Goal: Use online tool/utility: Use online tool/utility

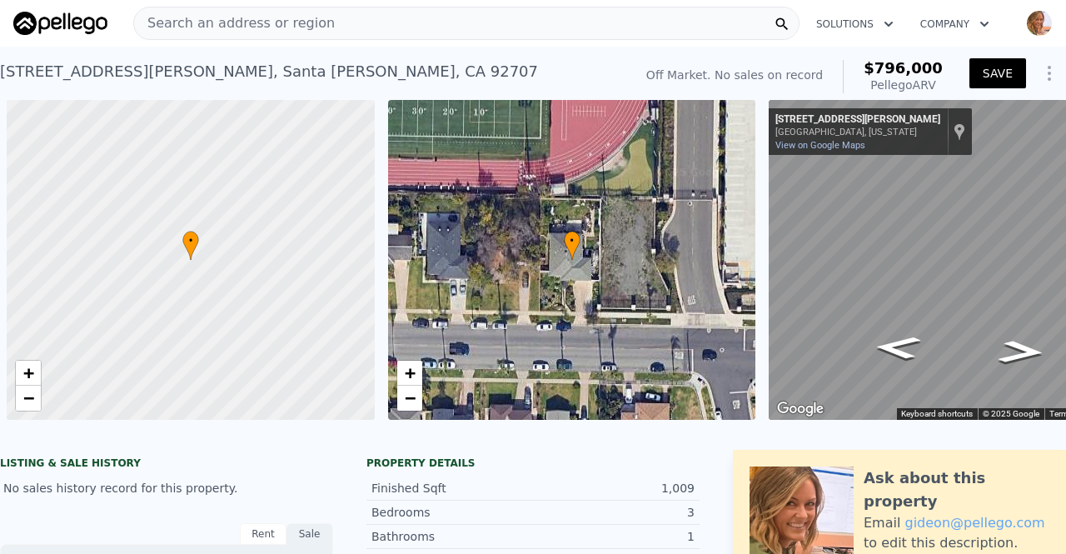
scroll to position [0, 7]
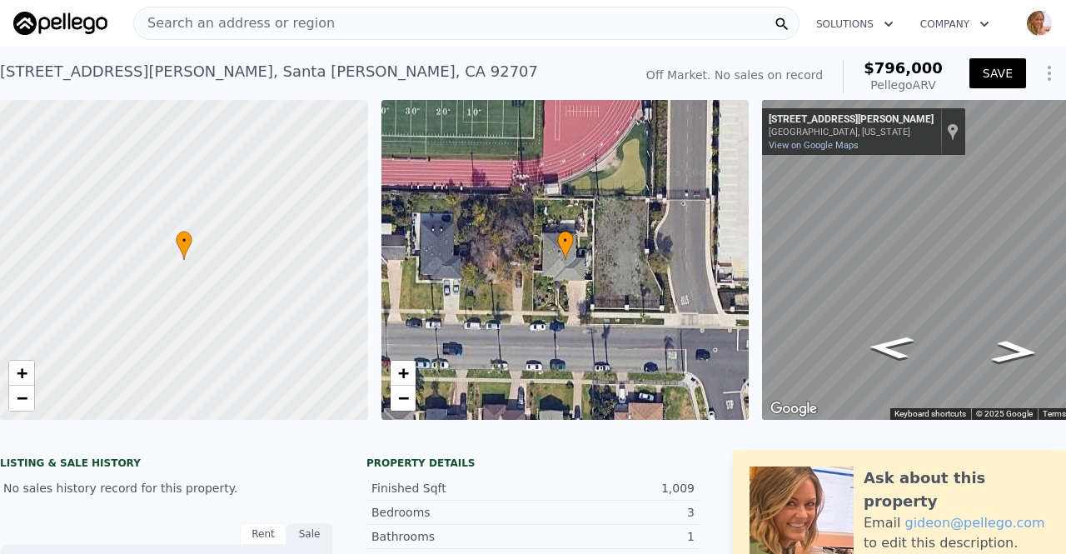
click at [345, 22] on div "Search an address or region" at bounding box center [466, 23] width 666 height 33
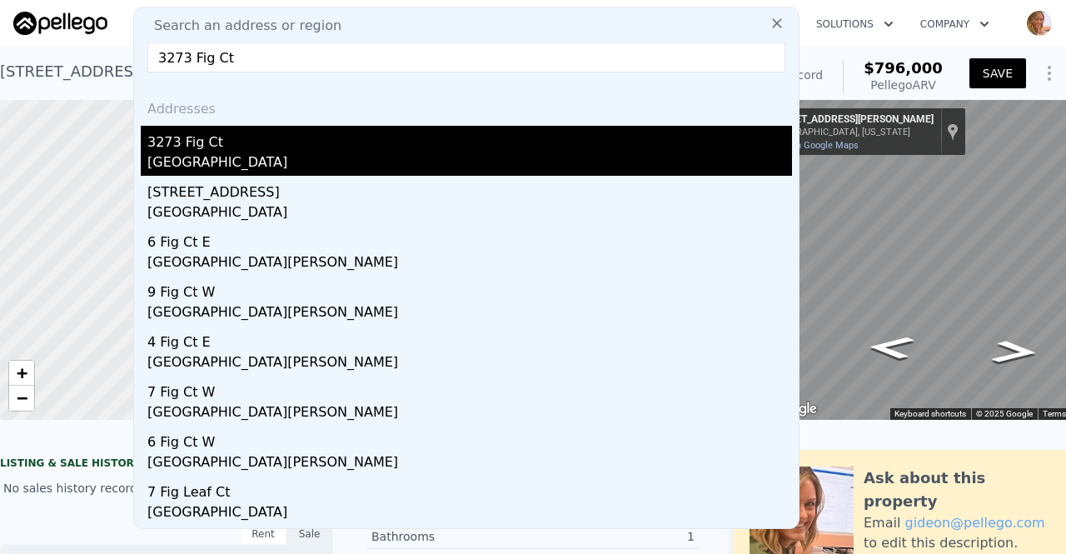
type input "3273 Fig Ct"
click at [192, 157] on div "[GEOGRAPHIC_DATA]" at bounding box center [469, 163] width 644 height 23
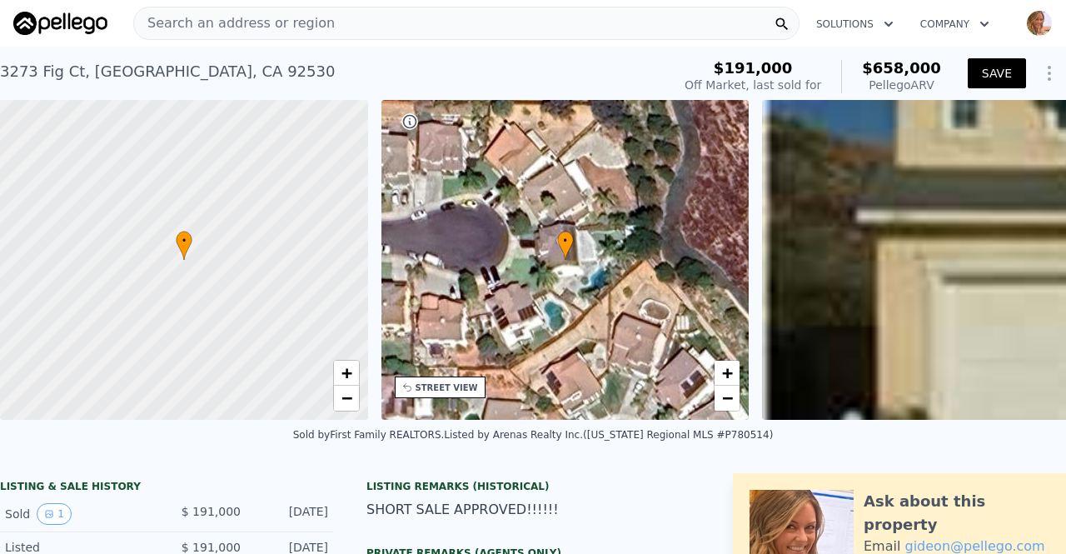
click at [995, 73] on button "SAVE" at bounding box center [996, 73] width 58 height 30
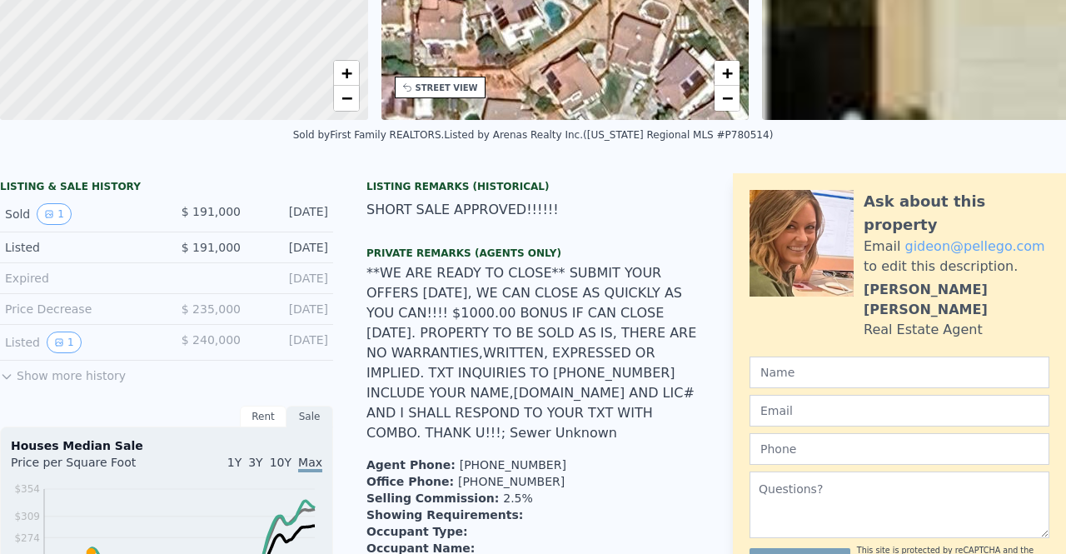
scroll to position [6, 0]
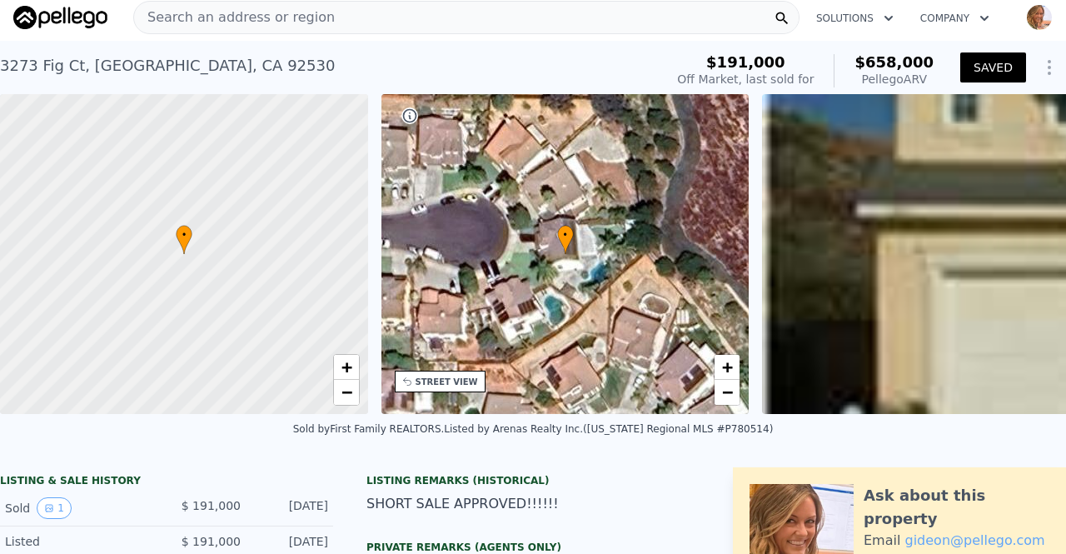
click at [534, 277] on div "• + −" at bounding box center [565, 254] width 368 height 320
click at [730, 372] on span "+" at bounding box center [727, 366] width 11 height 21
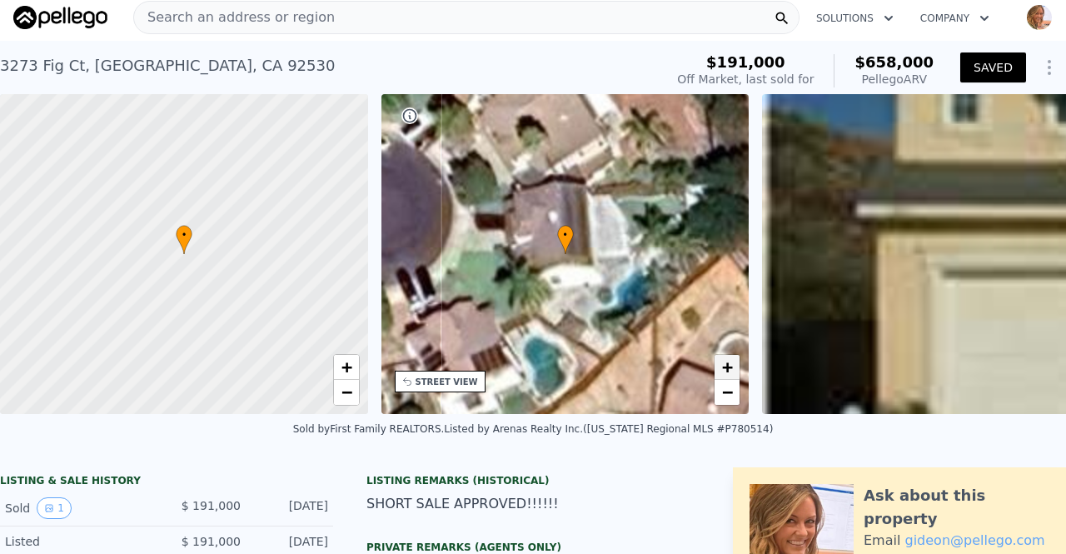
click at [730, 372] on span "+" at bounding box center [727, 366] width 11 height 21
click at [1039, 70] on icon "Show Options" at bounding box center [1049, 67] width 20 height 20
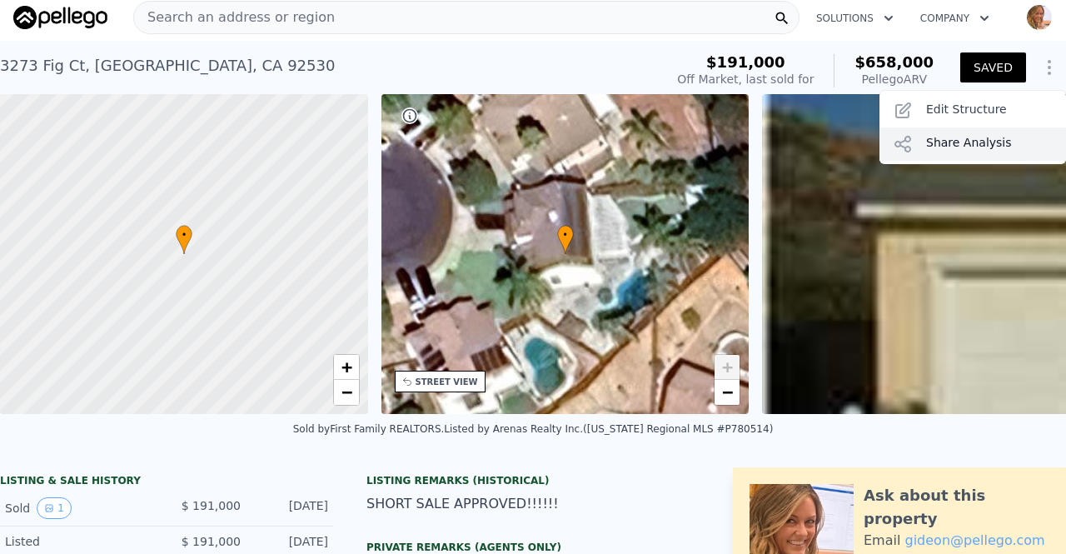
click at [944, 142] on div "Share Analysis" at bounding box center [972, 143] width 186 height 33
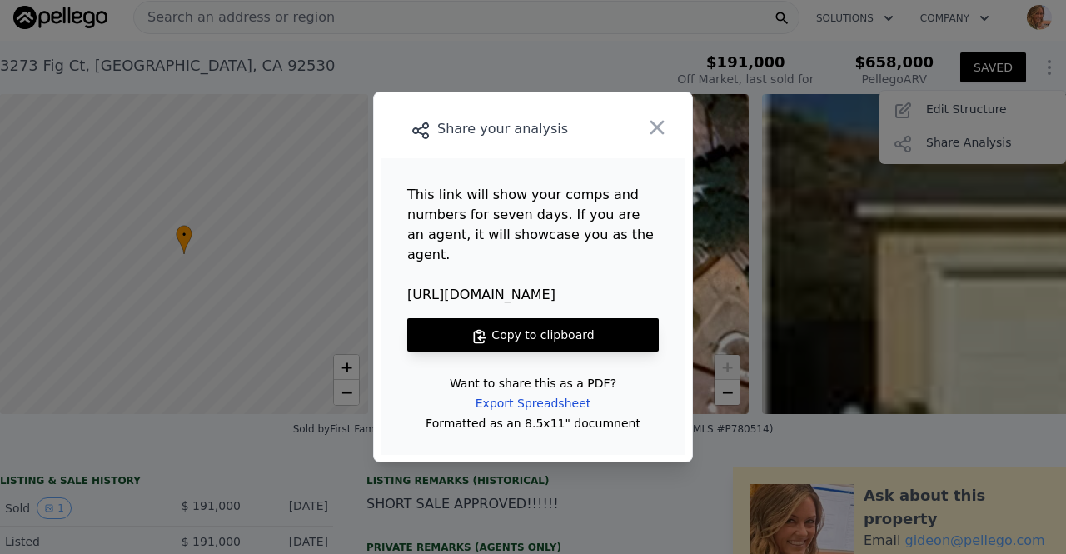
drag, startPoint x: 548, startPoint y: 286, endPoint x: 405, endPoint y: 293, distance: 143.3
click at [405, 293] on main "This link will show your comps and numbers for seven days. If you are an agent,…" at bounding box center [532, 306] width 305 height 296
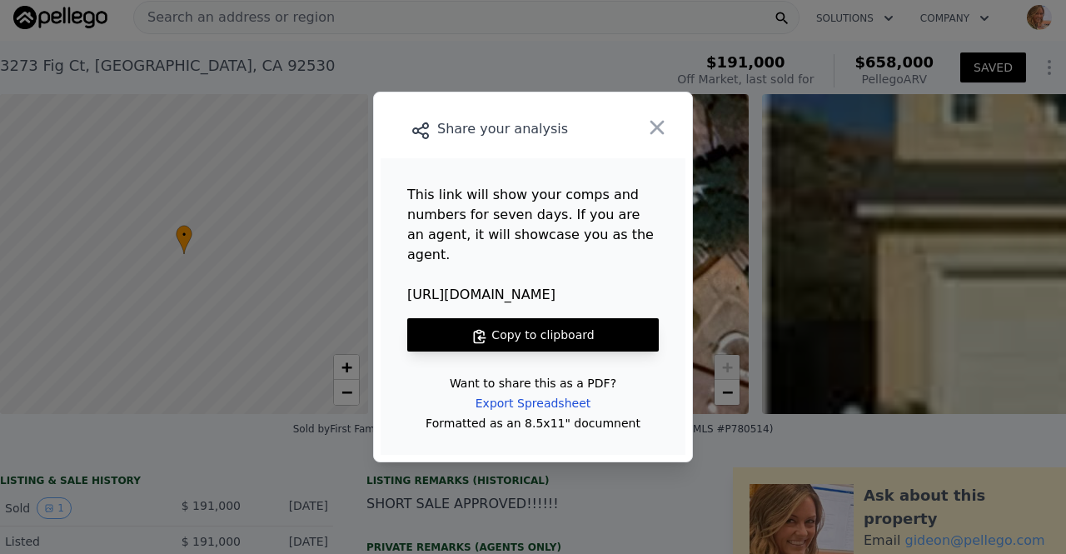
copy span "[URL][DOMAIN_NAME]"
click at [656, 135] on icon "button" at bounding box center [657, 128] width 14 height 14
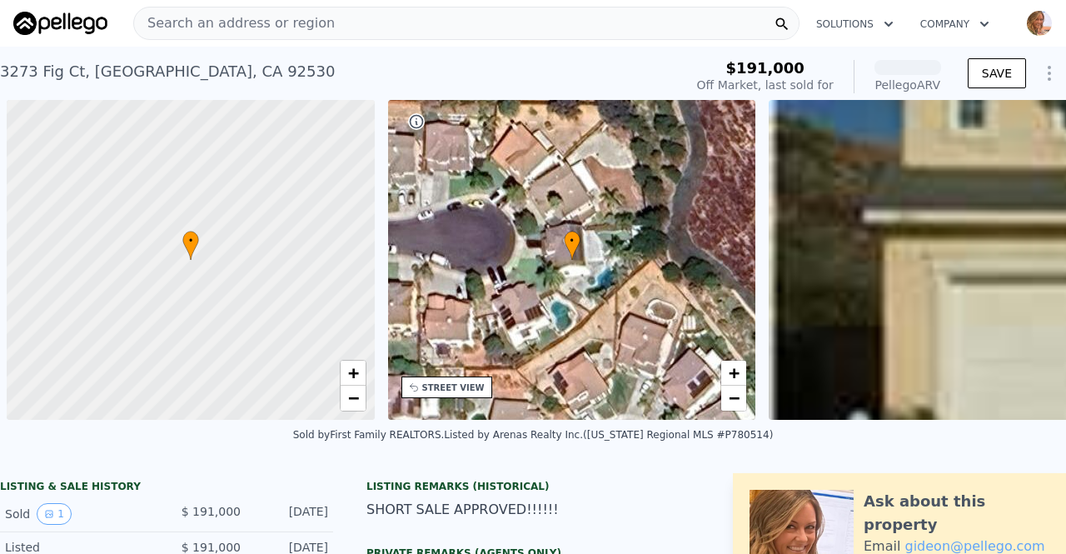
scroll to position [0, 7]
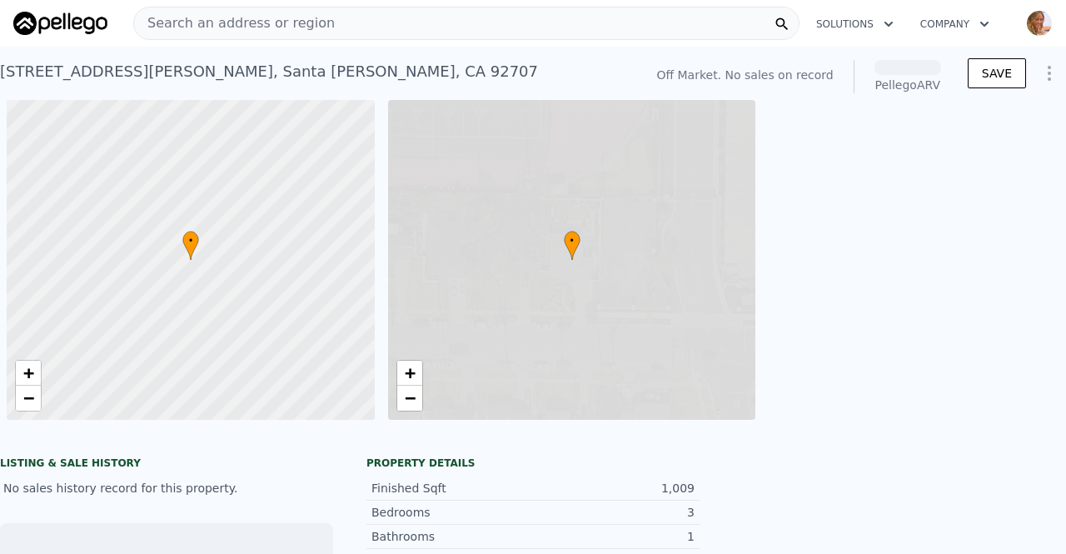
scroll to position [0, 7]
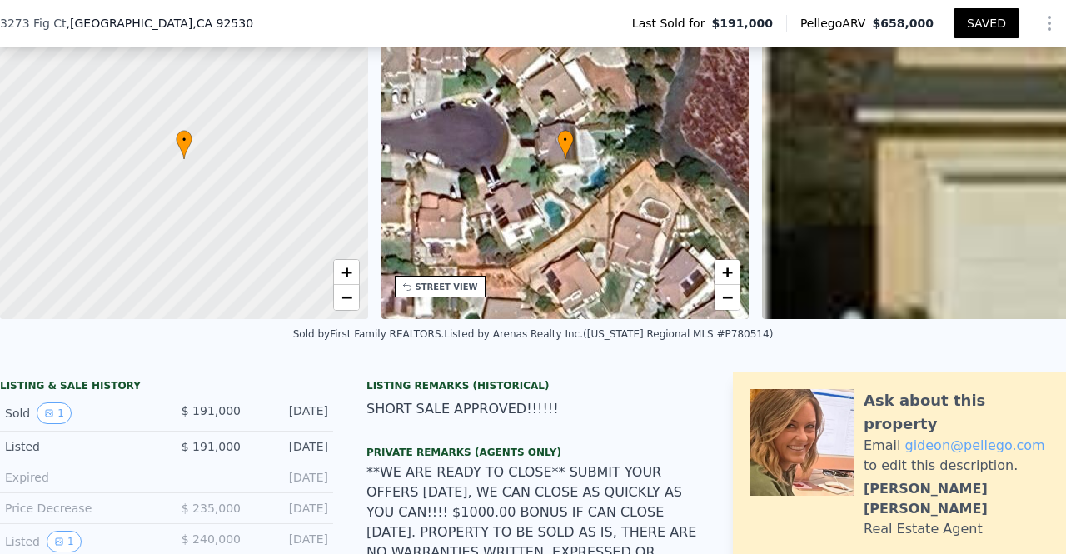
scroll to position [181, 0]
